Goal: Task Accomplishment & Management: Use online tool/utility

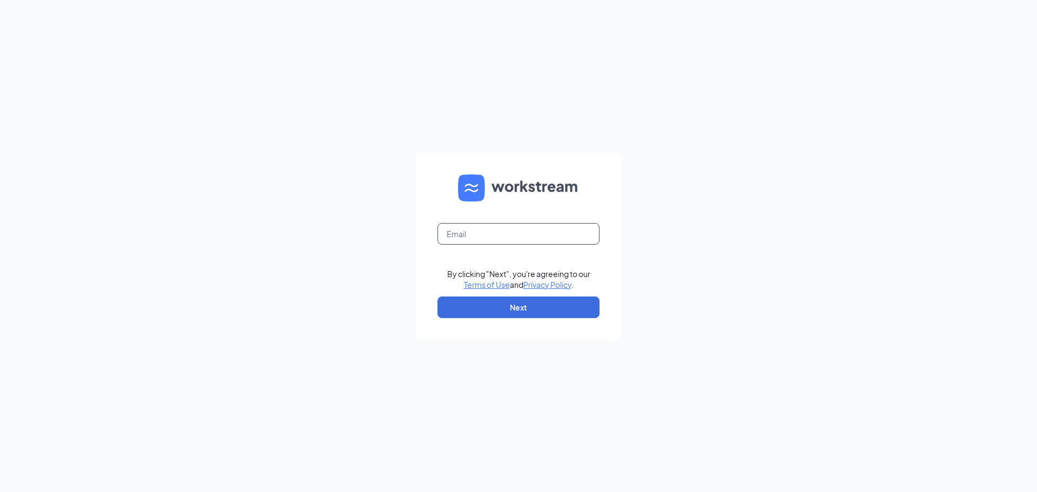
click at [503, 227] on input "text" at bounding box center [519, 234] width 162 height 22
type input "georgeswaco2@gmail.com"
click at [525, 311] on button "Next" at bounding box center [519, 308] width 162 height 22
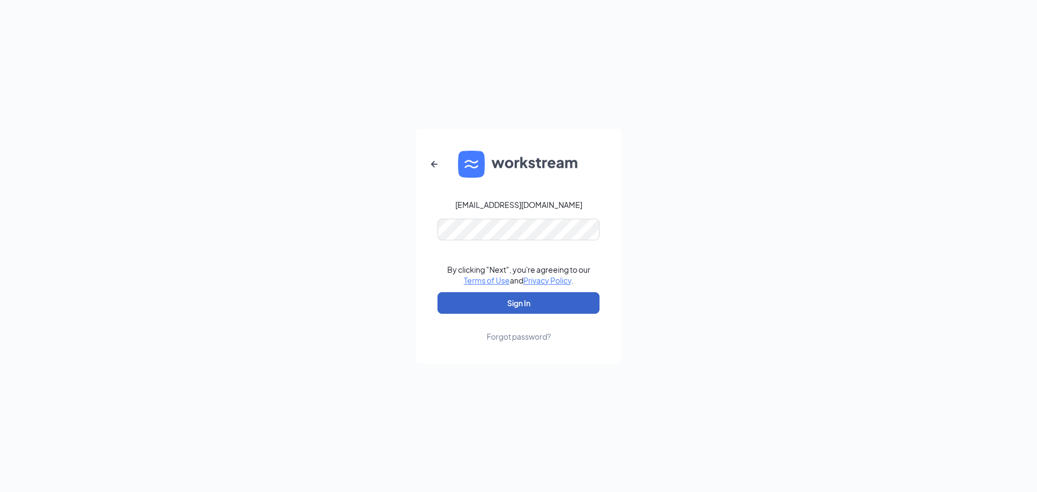
click at [494, 305] on button "Sign In" at bounding box center [519, 303] width 162 height 22
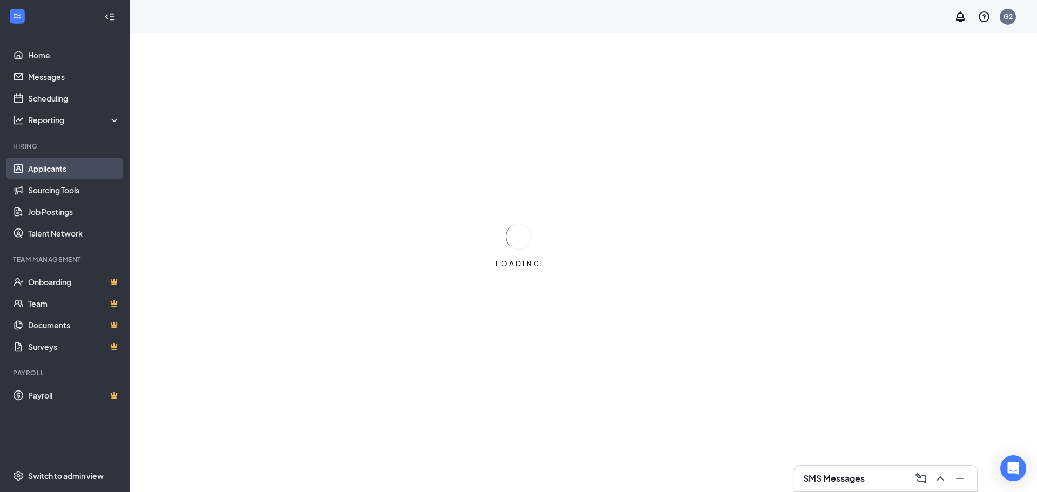
click at [52, 174] on link "Applicants" at bounding box center [74, 169] width 92 height 22
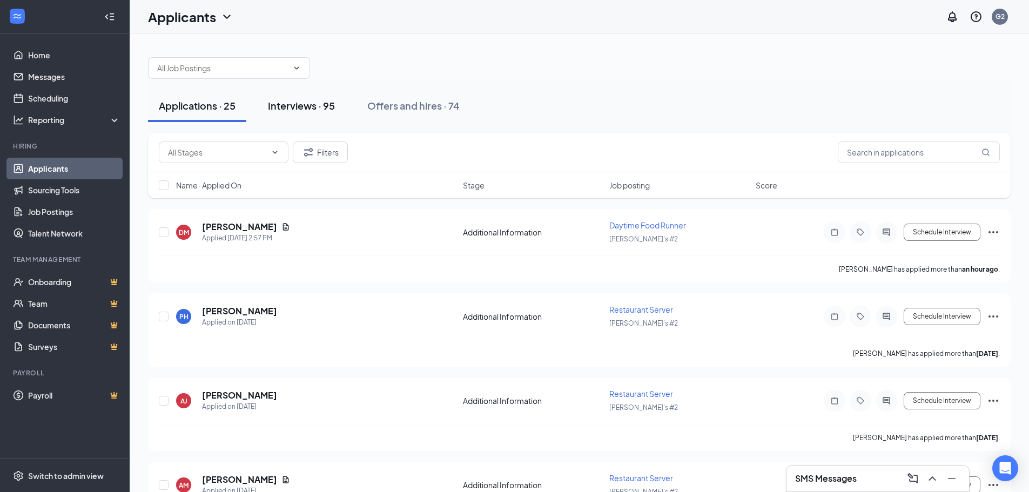
click at [295, 99] on div "Interviews · 95" at bounding box center [301, 106] width 67 height 14
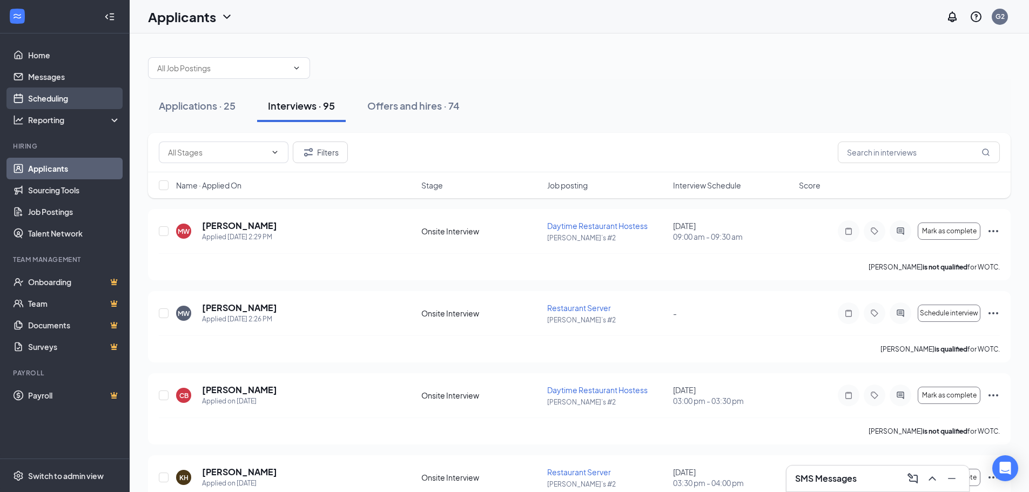
click at [55, 97] on link "Scheduling" at bounding box center [74, 99] width 92 height 22
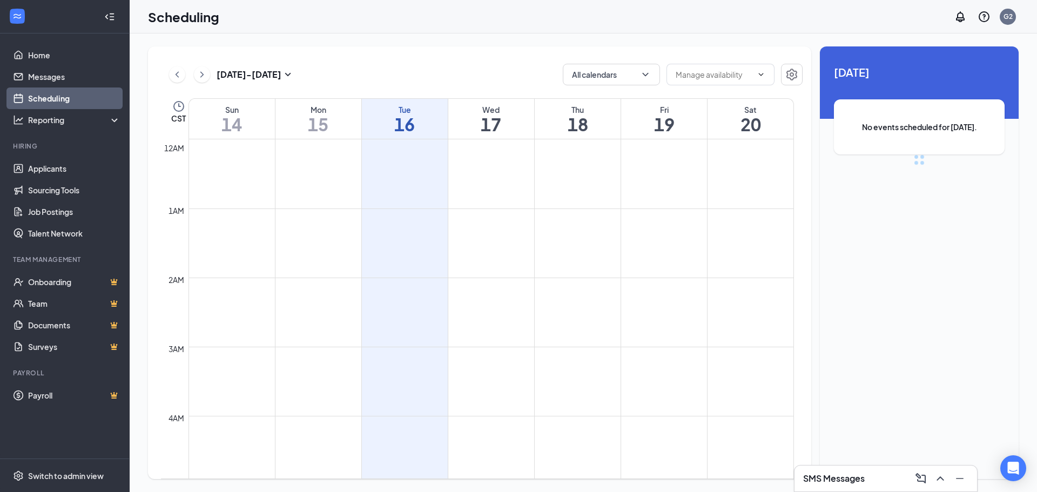
scroll to position [531, 0]
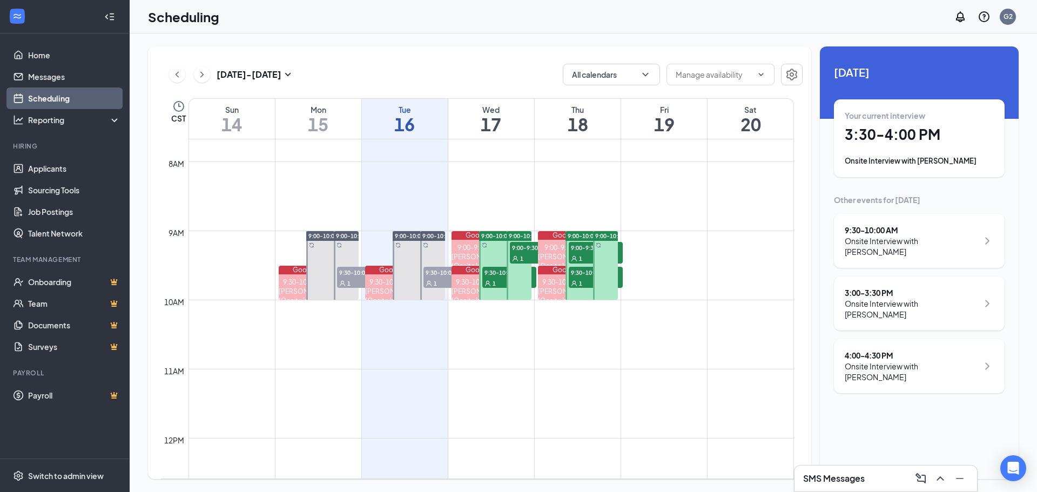
click at [990, 486] on div "[DATE] - [DATE] All calendars CST Sun 14 Mon 15 Tue 16 Wed 17 Thu 18 Fri 19 Sat…" at bounding box center [584, 262] width 908 height 459
